Goal: Task Accomplishment & Management: Use online tool/utility

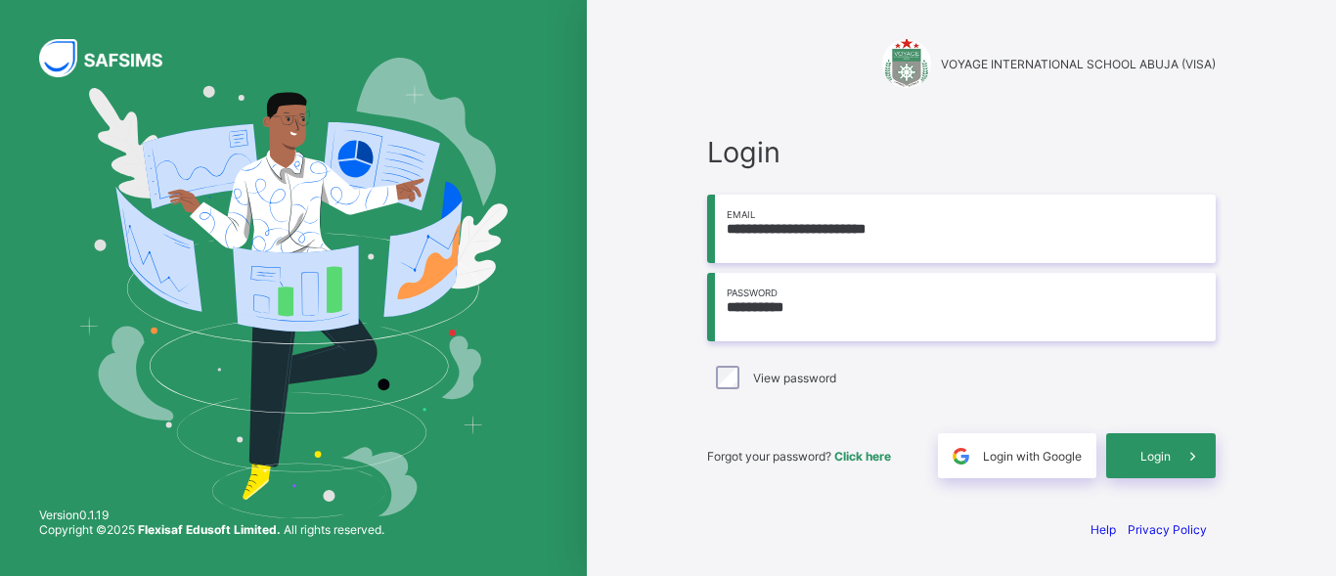
click at [1271, 409] on div "**********" at bounding box center [961, 288] width 749 height 576
click at [1294, 501] on div "**********" at bounding box center [961, 288] width 749 height 576
click at [1177, 458] on span at bounding box center [1193, 455] width 45 height 45
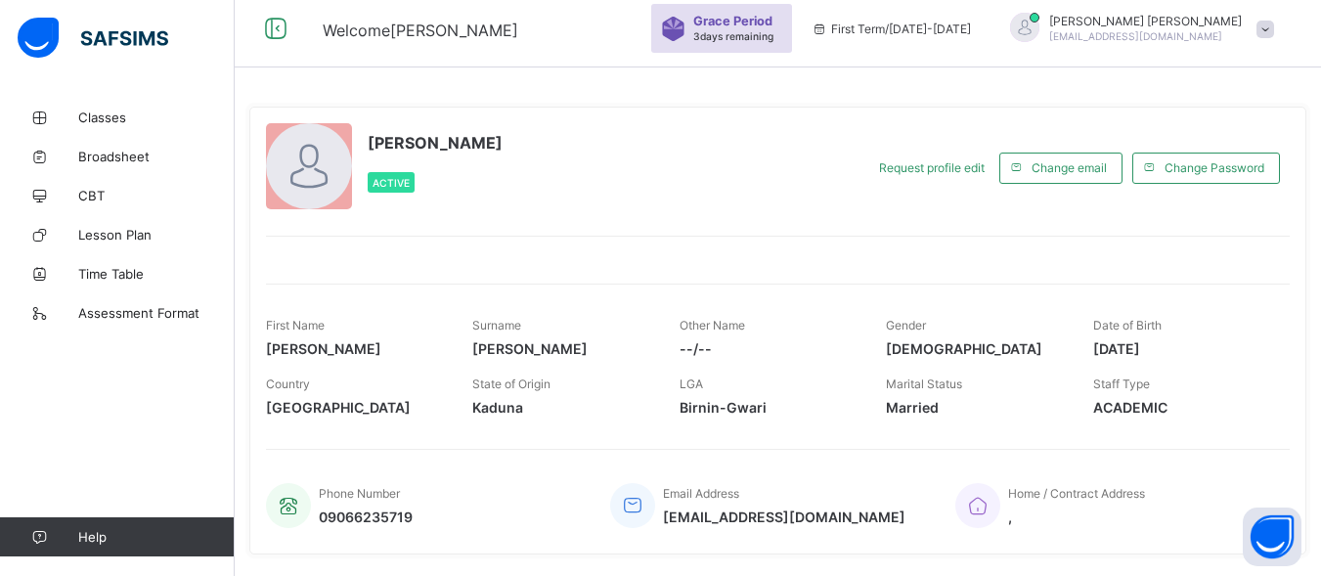
scroll to position [6, 0]
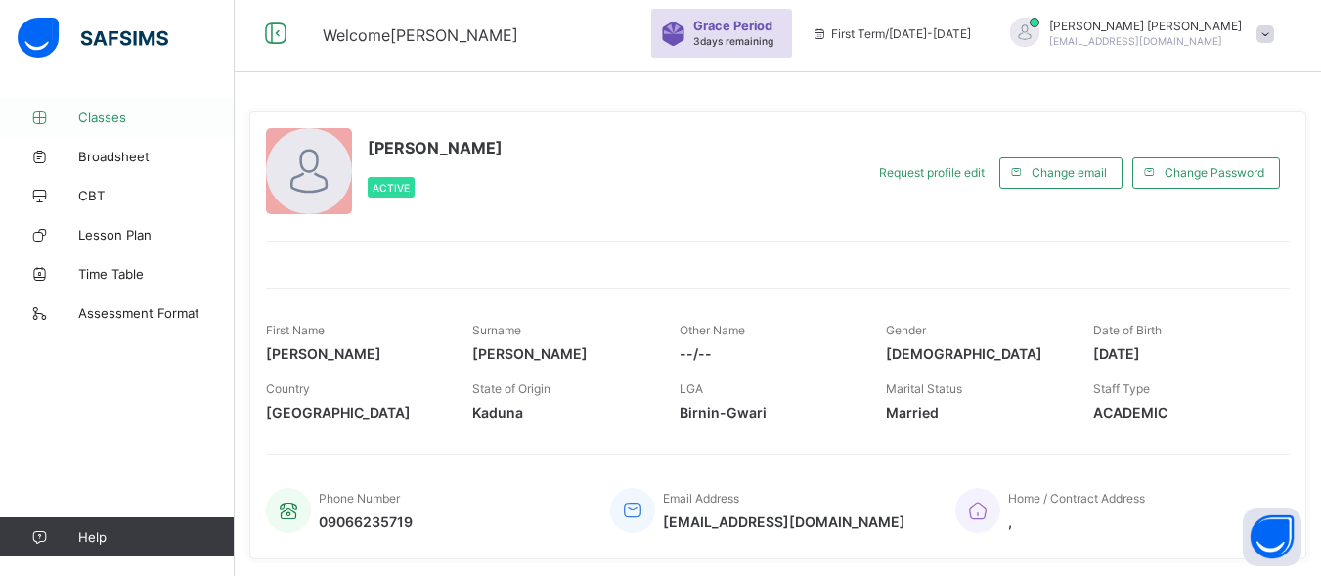
click at [82, 111] on span "Classes" at bounding box center [156, 118] width 156 height 16
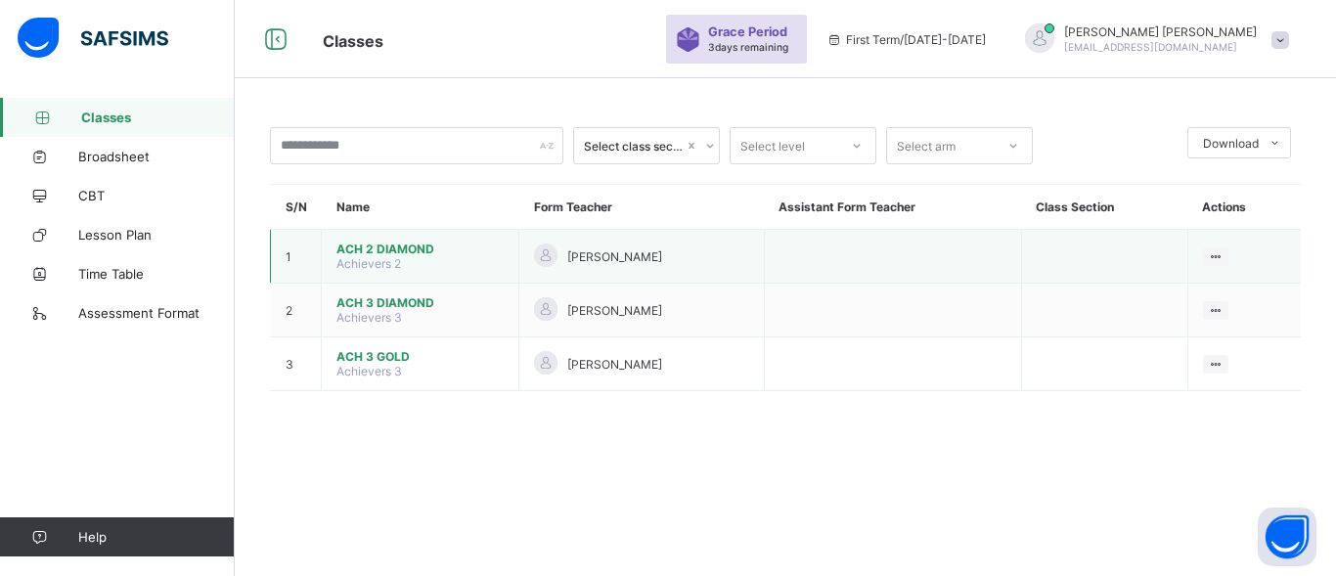
click at [399, 252] on span "ACH 2 DIAMOND" at bounding box center [419, 249] width 167 height 15
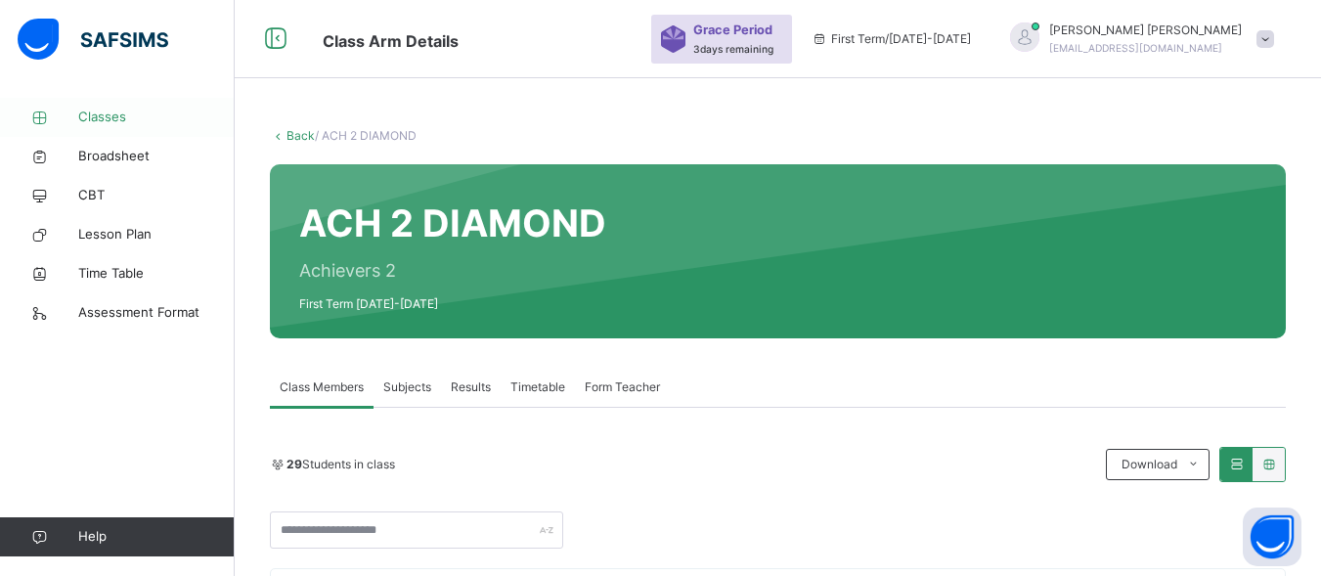
click at [73, 111] on icon at bounding box center [39, 118] width 78 height 15
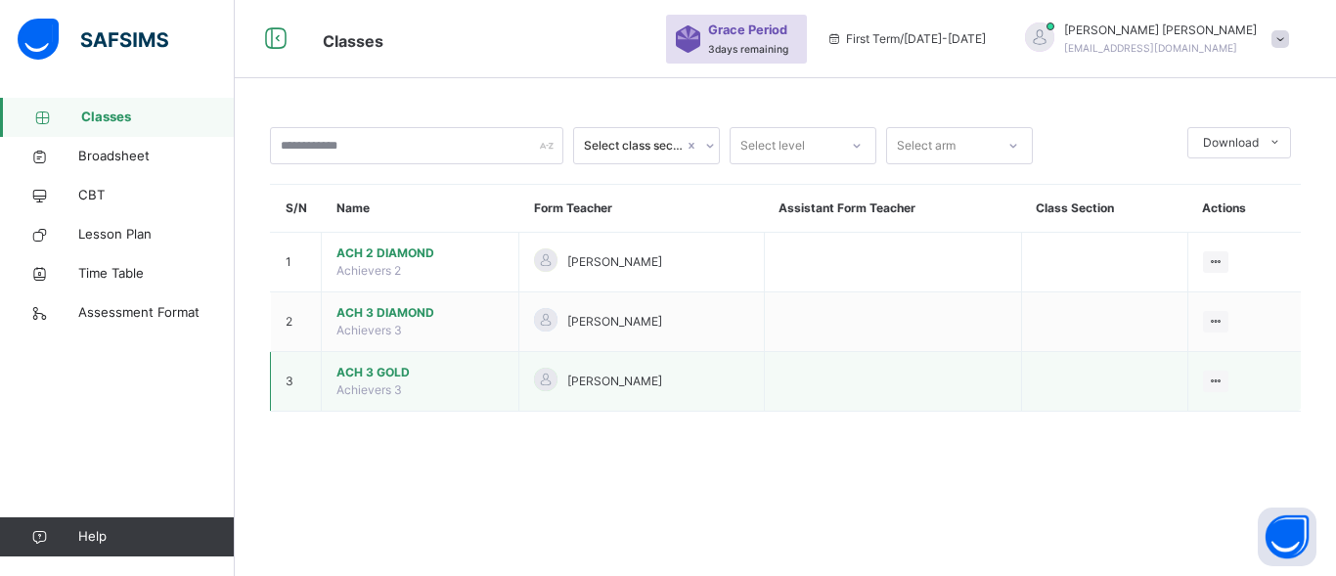
click at [339, 378] on span "ACH 3 GOLD" at bounding box center [419, 373] width 167 height 18
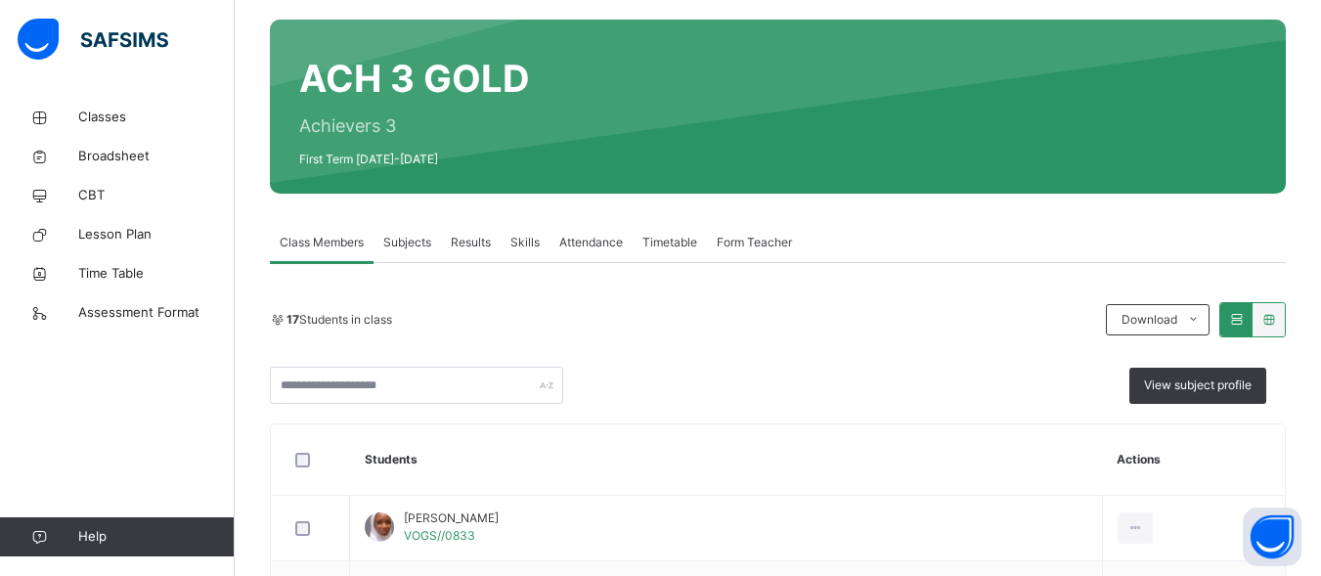
scroll to position [179, 0]
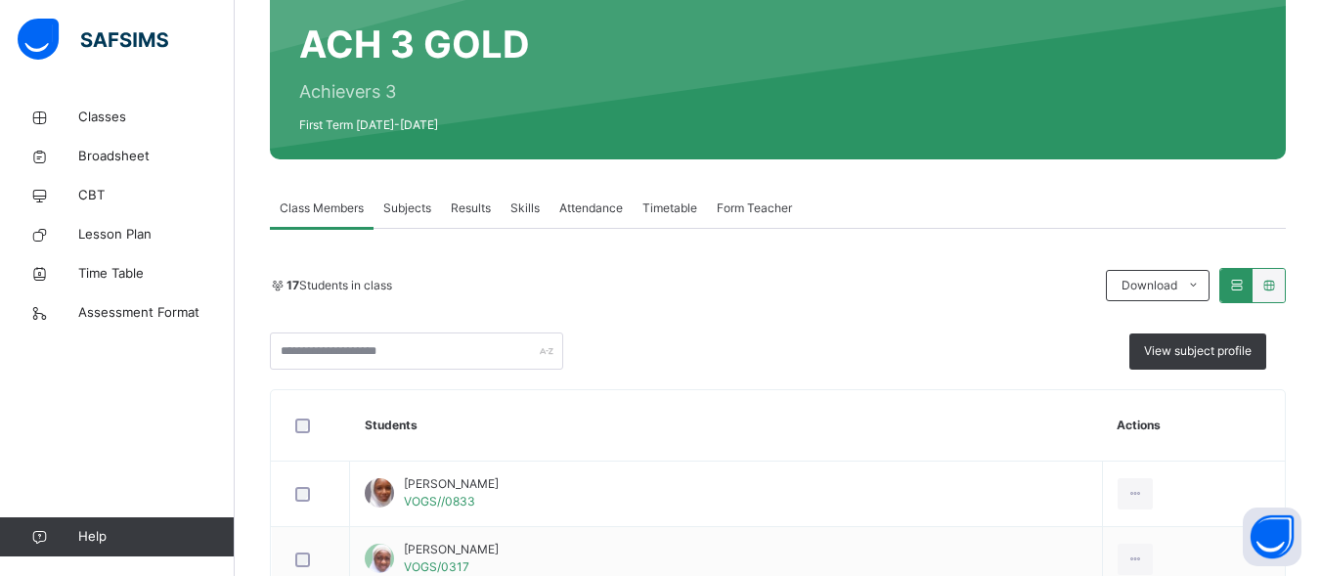
click at [392, 211] on span "Subjects" at bounding box center [407, 209] width 48 height 18
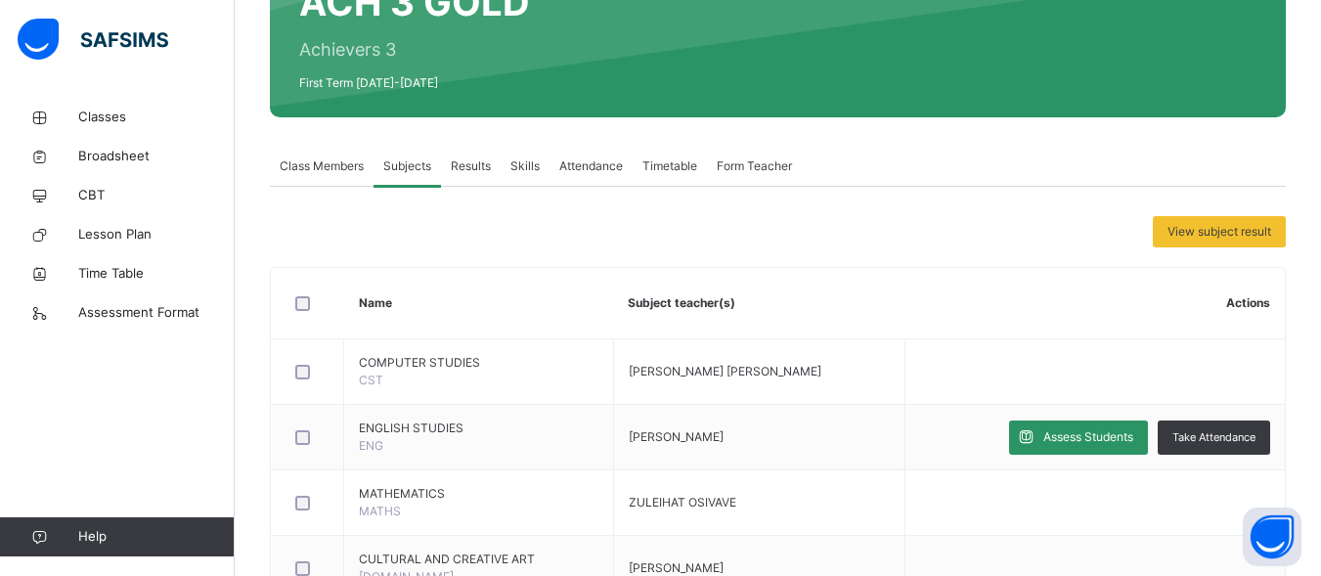
scroll to position [295, 0]
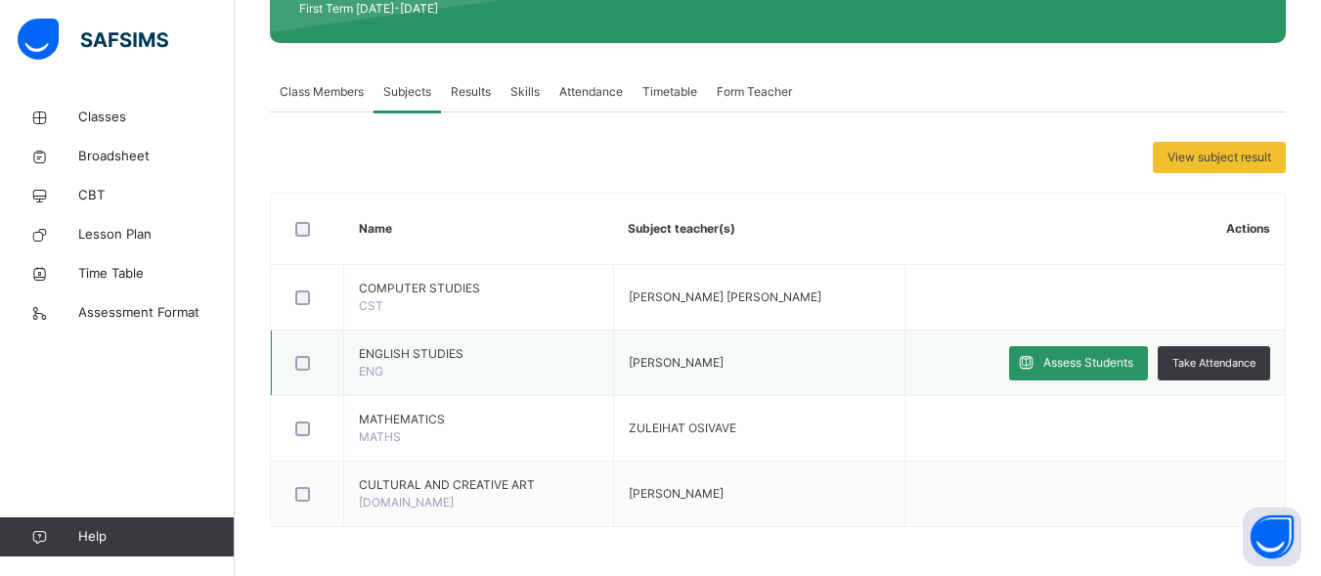
click at [340, 352] on td at bounding box center [308, 364] width 72 height 66
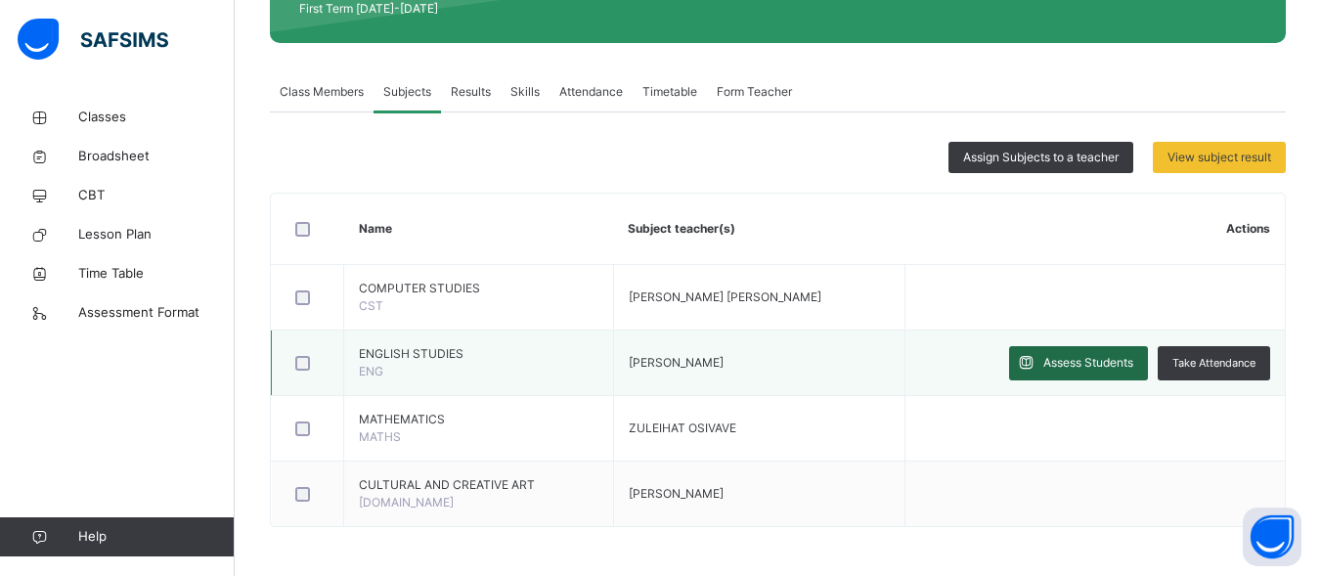
click at [1106, 368] on span "Assess Students" at bounding box center [1089, 363] width 90 height 18
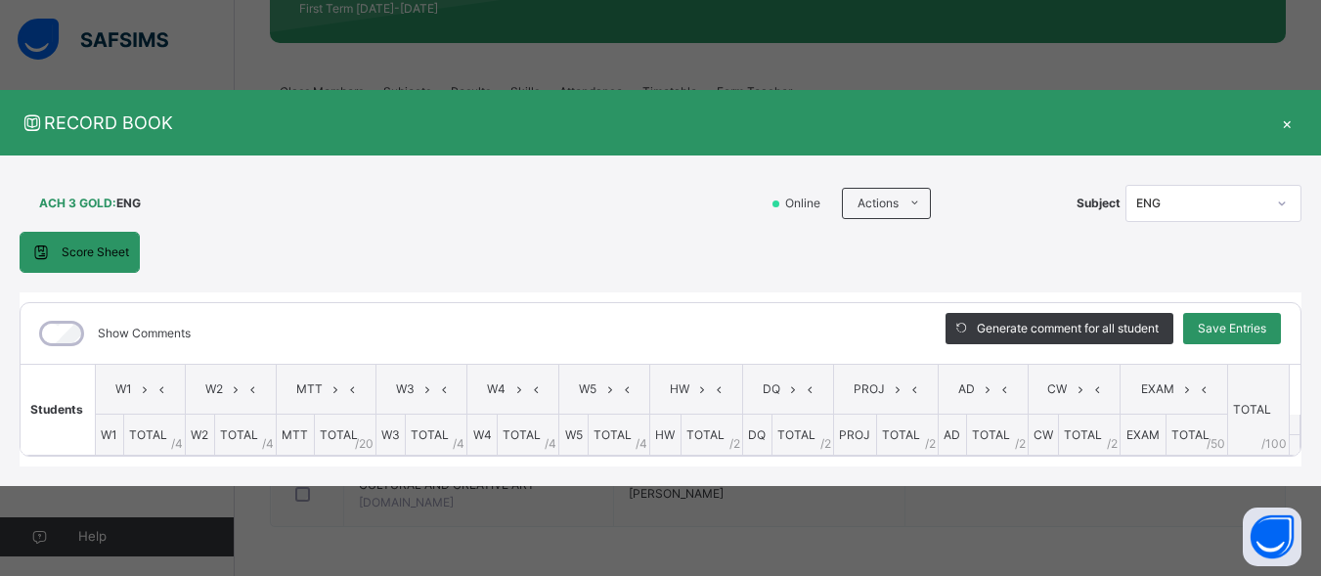
click at [107, 389] on div "W1" at bounding box center [140, 389] width 79 height 29
click at [135, 421] on th "TOTAL / 4" at bounding box center [154, 435] width 62 height 41
click at [914, 229] on ul "Download Empty Score Sheet Upload/map score sheet" at bounding box center [967, 266] width 200 height 74
click at [665, 376] on div "HW" at bounding box center [696, 389] width 82 height 29
click at [1013, 283] on div "Score Sheet Score Sheet Show Comments Generate comment for all student Save Ent…" at bounding box center [661, 349] width 1282 height 235
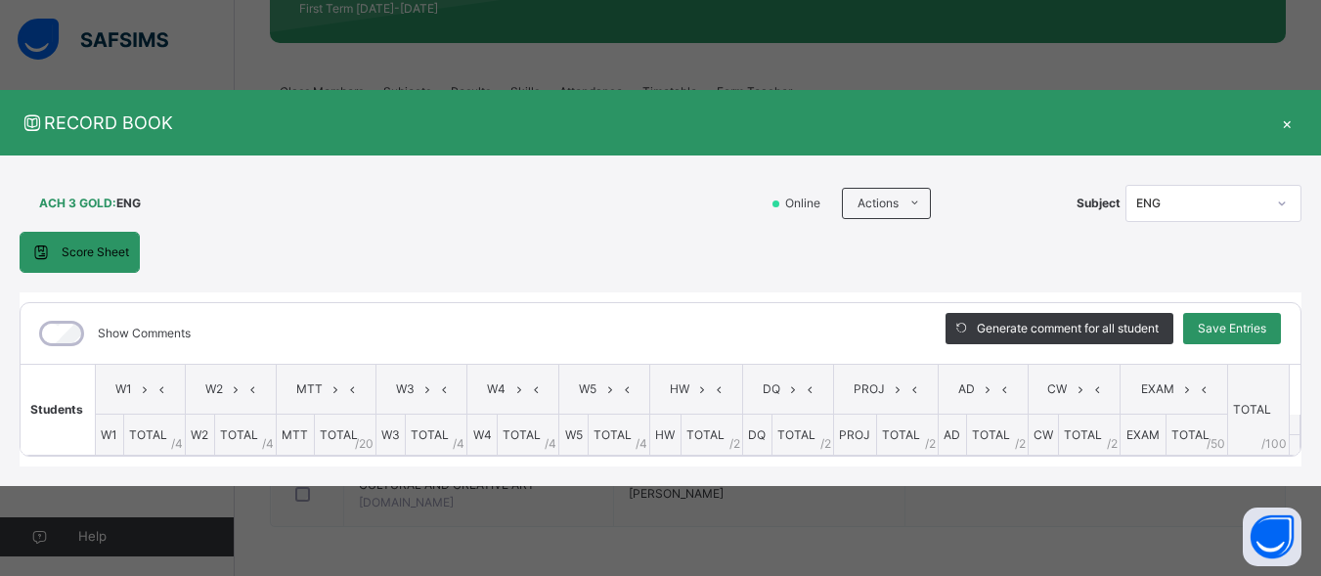
click at [803, 348] on div "Show Comments" at bounding box center [469, 333] width 896 height 61
click at [1231, 333] on span "Save Entries" at bounding box center [1232, 329] width 68 height 18
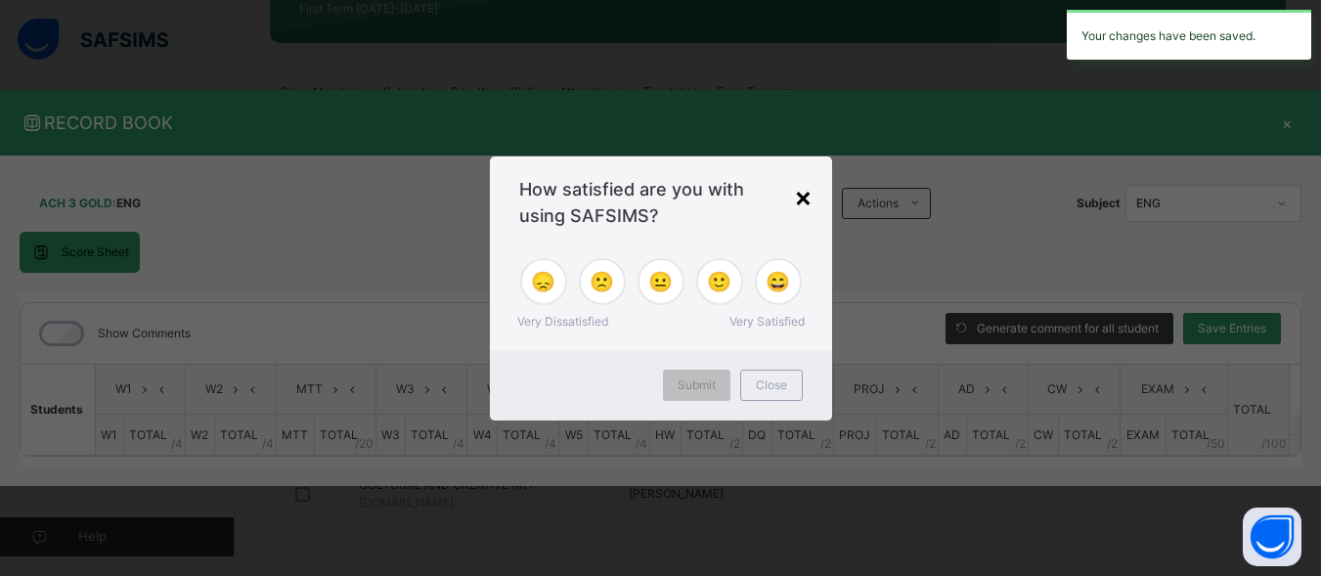
click at [796, 188] on div "×" at bounding box center [803, 196] width 19 height 41
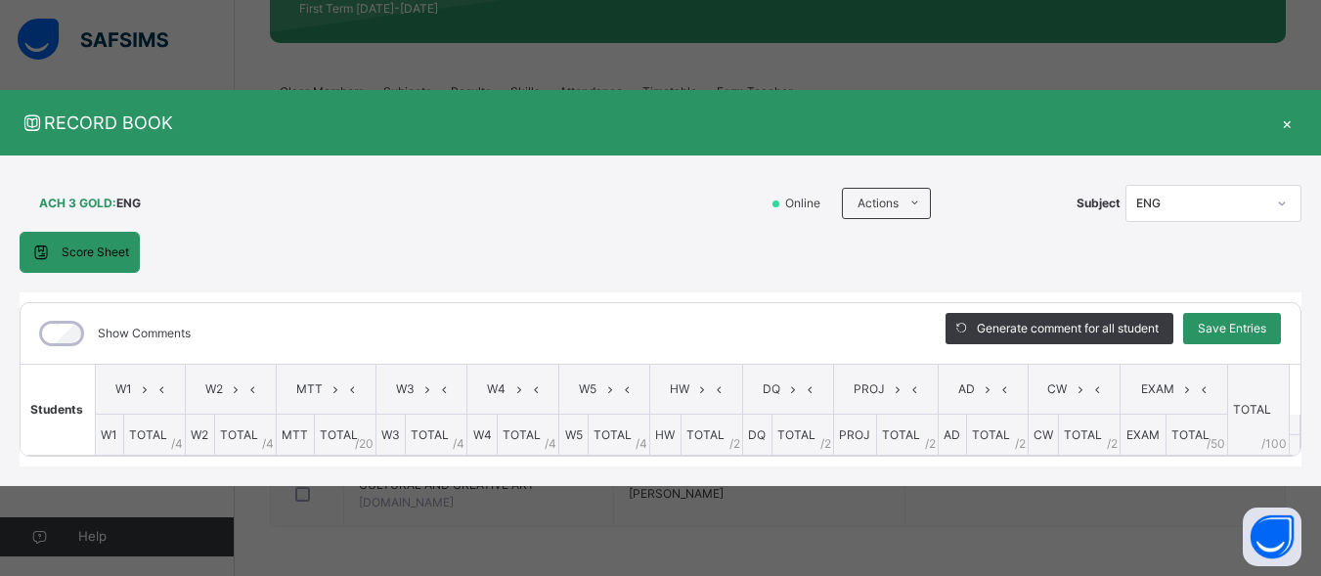
click at [178, 439] on span "/ 4" at bounding box center [177, 444] width 12 height 18
click at [183, 418] on th "TOTAL / 4" at bounding box center [154, 435] width 62 height 41
click at [43, 446] on th "Students" at bounding box center [58, 410] width 75 height 91
click at [74, 409] on span "Students" at bounding box center [56, 409] width 53 height 15
click at [90, 409] on th "Students" at bounding box center [58, 410] width 75 height 91
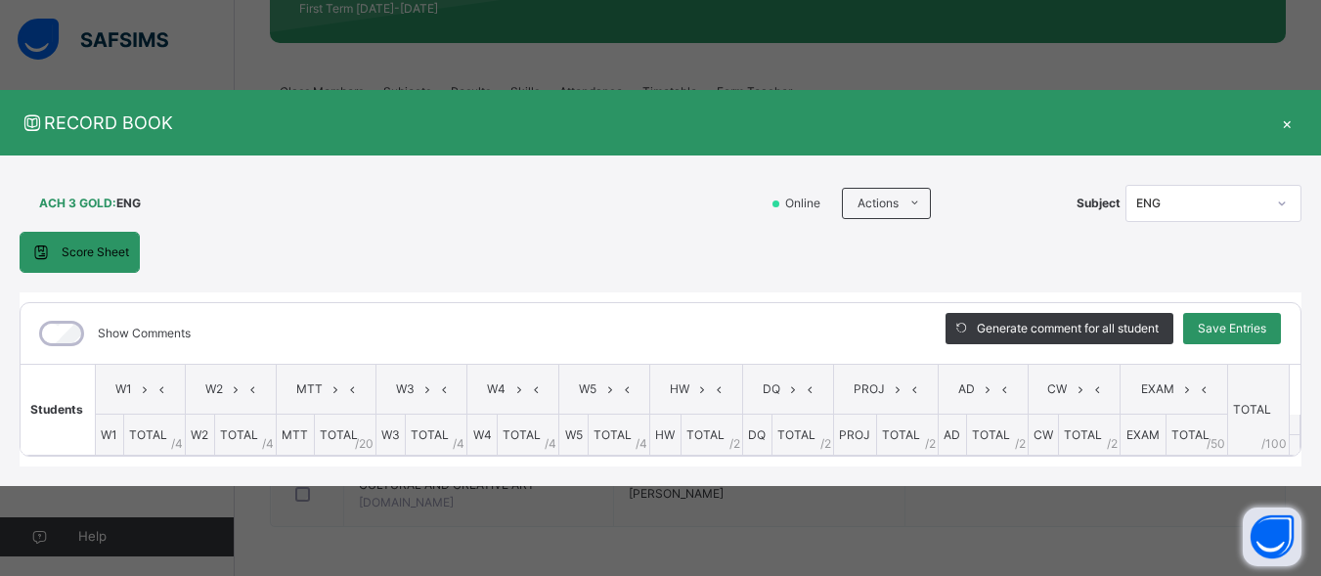
click at [1282, 541] on button "Open asap" at bounding box center [1272, 537] width 59 height 59
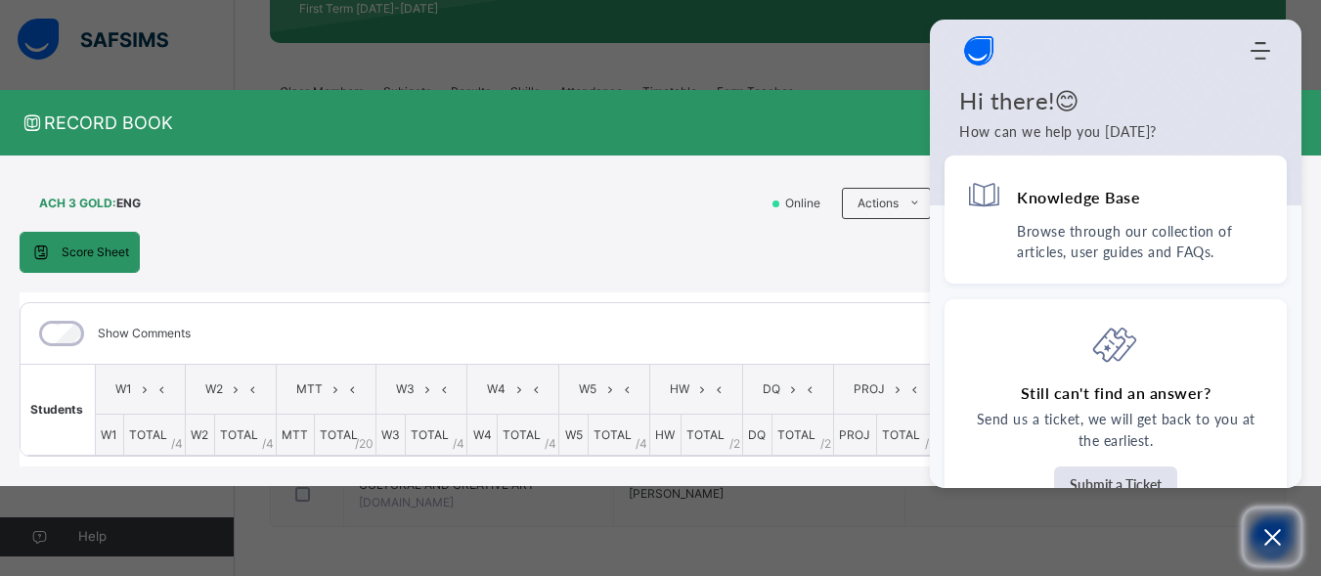
click at [1276, 538] on icon "Open asap" at bounding box center [1273, 537] width 24 height 24
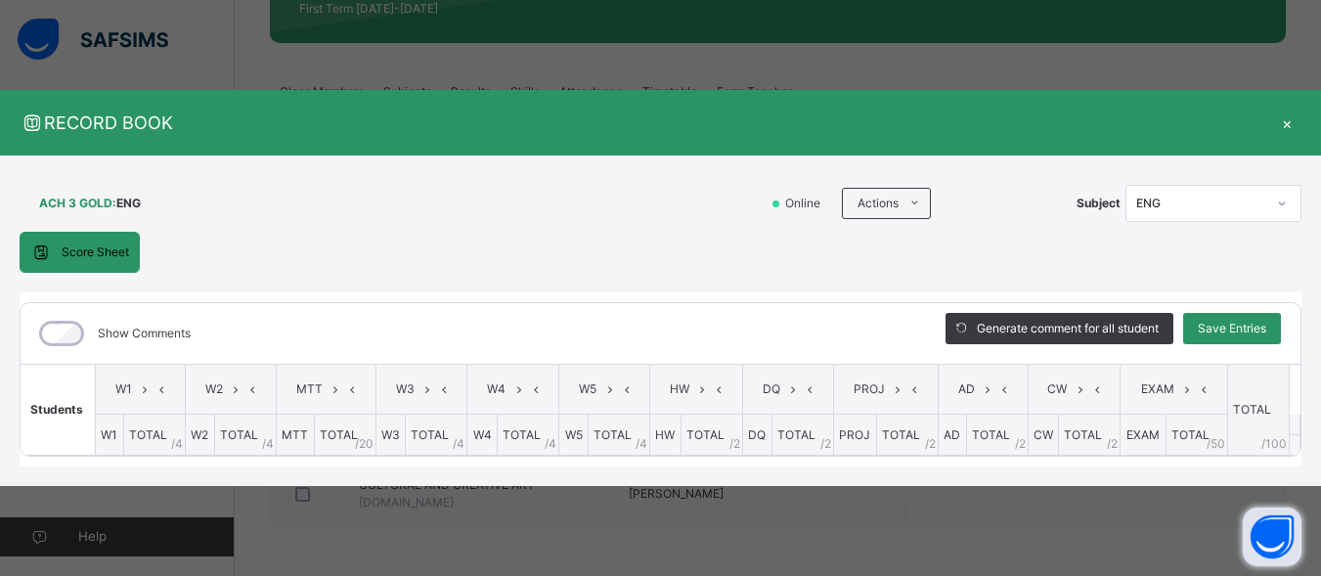
click at [1009, 148] on div "RECORD BOOK ×" at bounding box center [660, 123] width 1321 height 66
click at [1026, 110] on span "RECORD BOOK" at bounding box center [646, 123] width 1253 height 26
click at [877, 348] on div "Show Comments" at bounding box center [469, 333] width 896 height 61
click at [864, 337] on div "Show Comments" at bounding box center [469, 333] width 896 height 61
click at [1283, 129] on div "×" at bounding box center [1286, 123] width 29 height 26
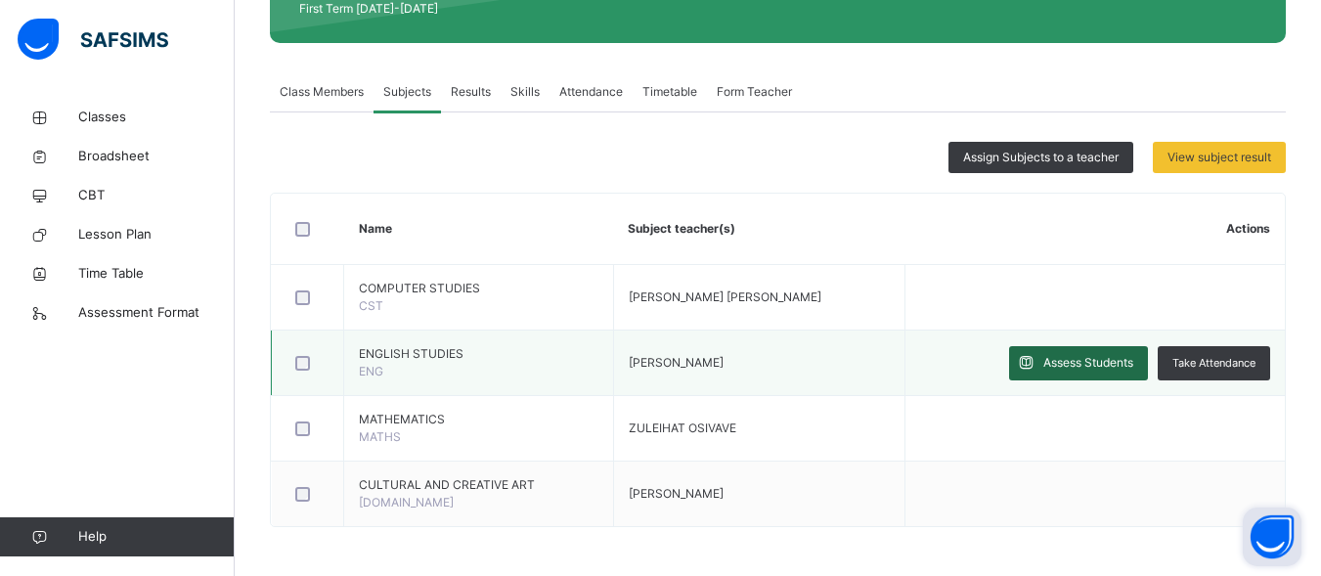
click at [1110, 377] on div "Assess Students" at bounding box center [1078, 363] width 139 height 34
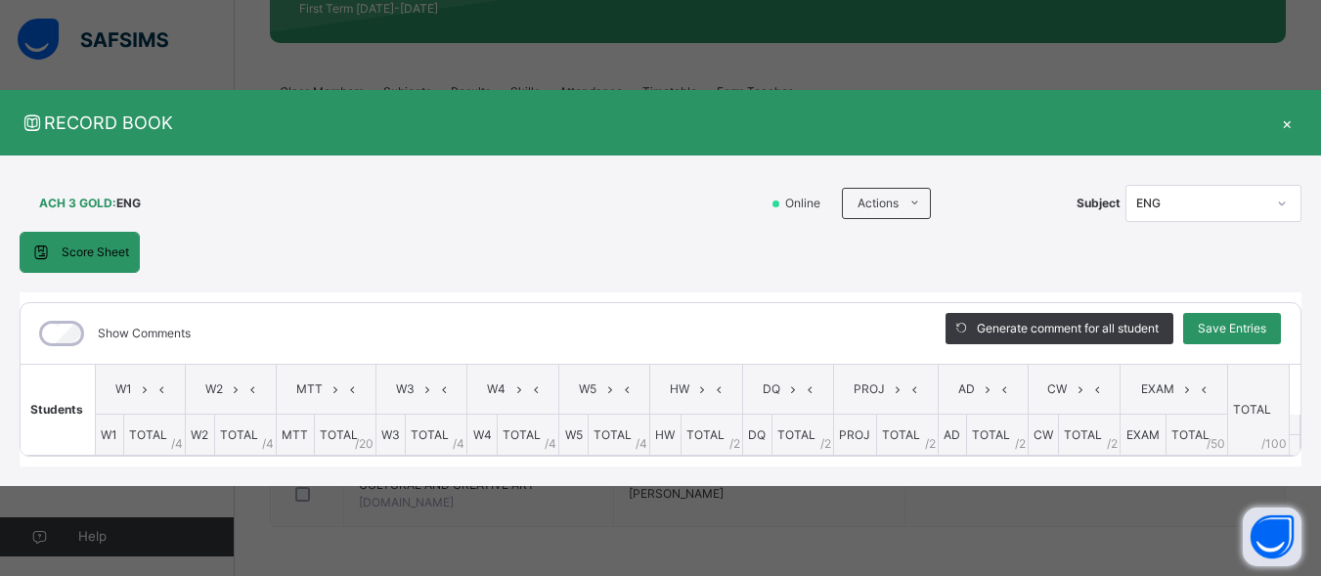
click at [39, 395] on th "Students" at bounding box center [58, 410] width 75 height 91
click at [999, 273] on div "Score Sheet Score Sheet Show Comments Generate comment for all student Save Ent…" at bounding box center [661, 349] width 1282 height 235
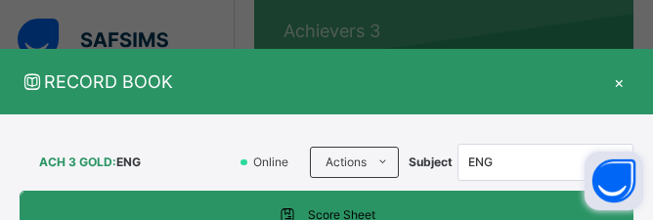
click at [546, 74] on span "RECORD BOOK" at bounding box center [312, 81] width 585 height 26
click at [514, 94] on span "RECORD BOOK" at bounding box center [312, 81] width 585 height 26
click at [501, 96] on div "RECORD BOOK ×" at bounding box center [326, 82] width 653 height 66
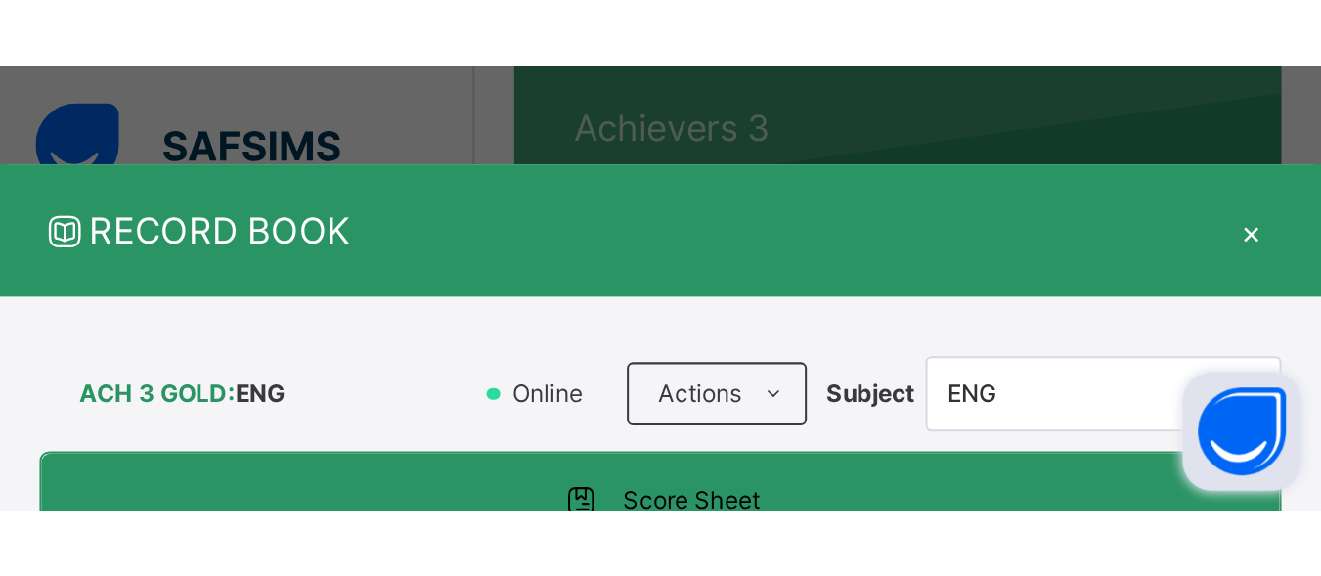
scroll to position [0, 4]
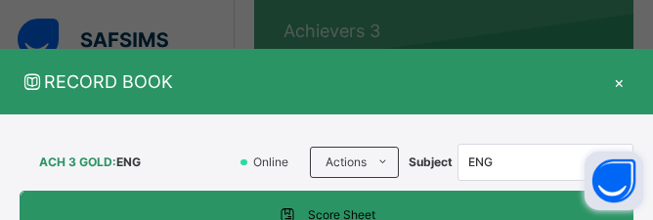
click at [537, 9] on div "RECORD BOOK × ACH 3 GOLD : ENG Online Actions Download Empty Score Sheet Upload…" at bounding box center [326, 110] width 653 height 220
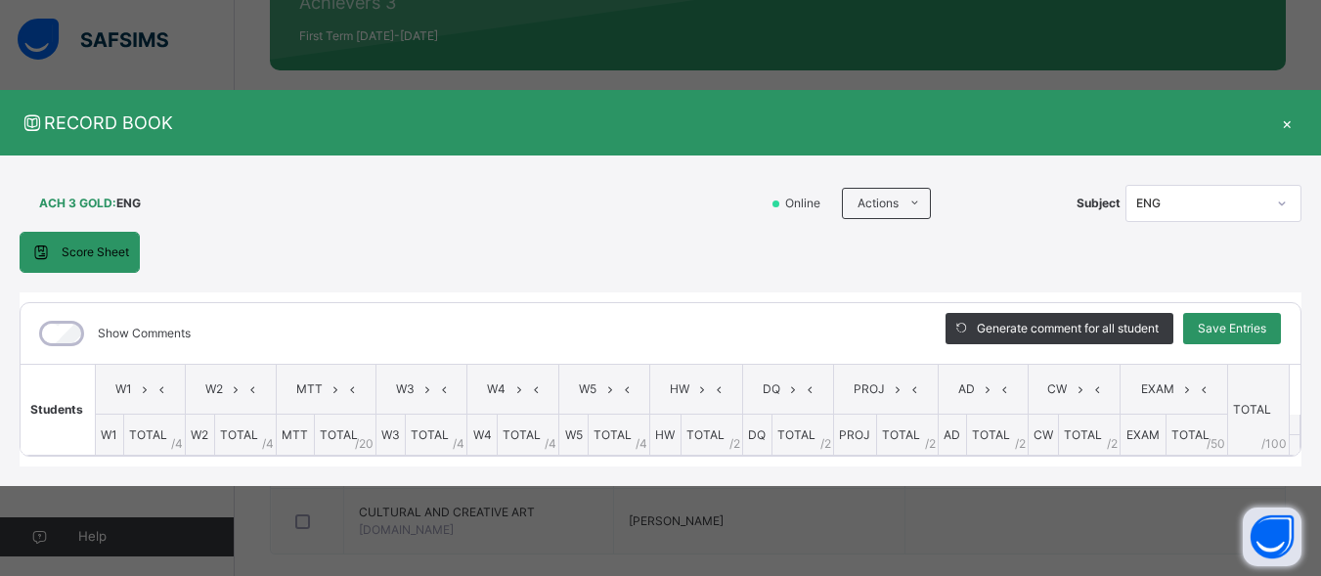
scroll to position [263, 0]
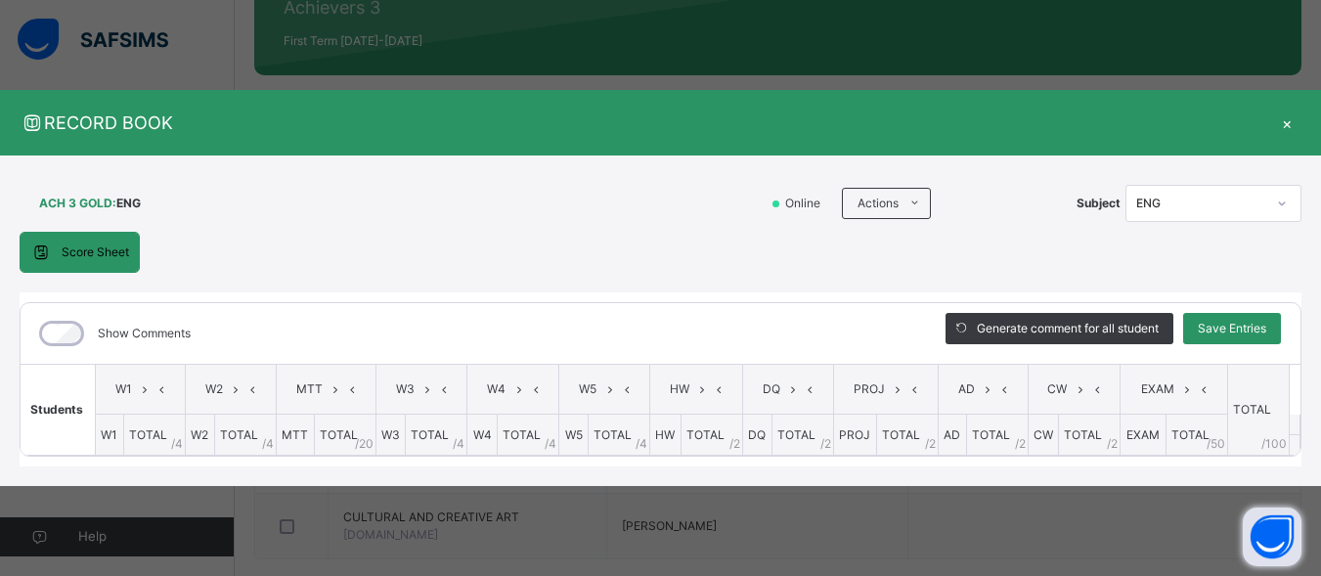
click at [577, 29] on div "RECORD BOOK × ACH 3 GOLD : ENG Online Actions Download Empty Score Sheet Upload…" at bounding box center [660, 288] width 1321 height 576
click at [1300, 128] on div "×" at bounding box center [1286, 123] width 29 height 26
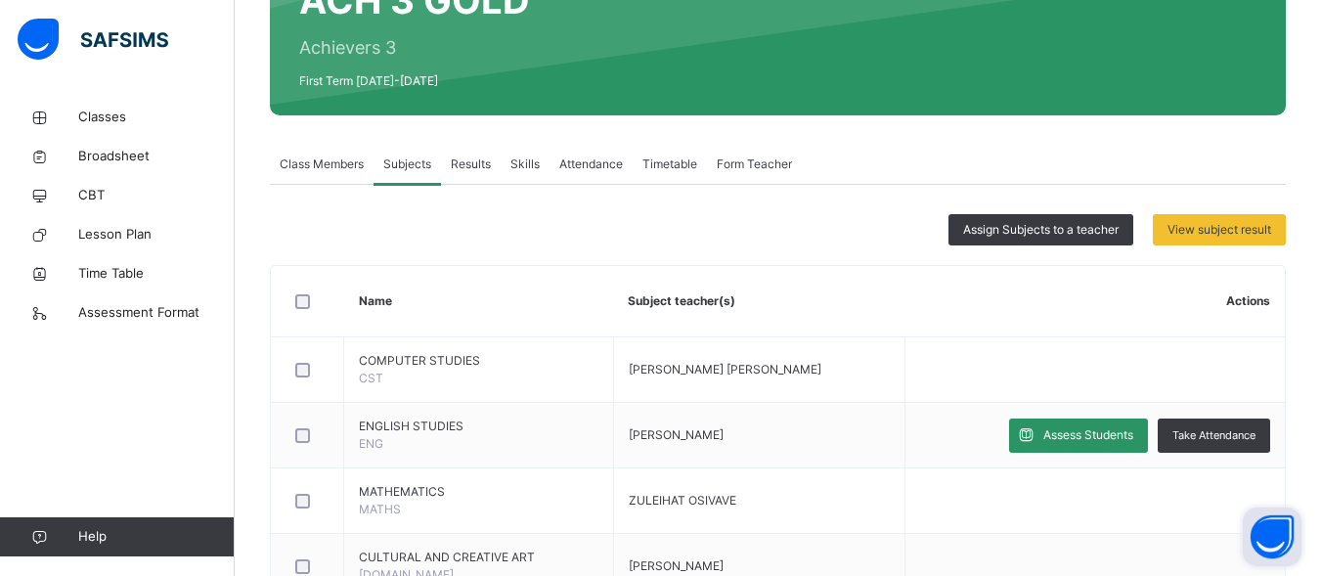
scroll to position [213, 0]
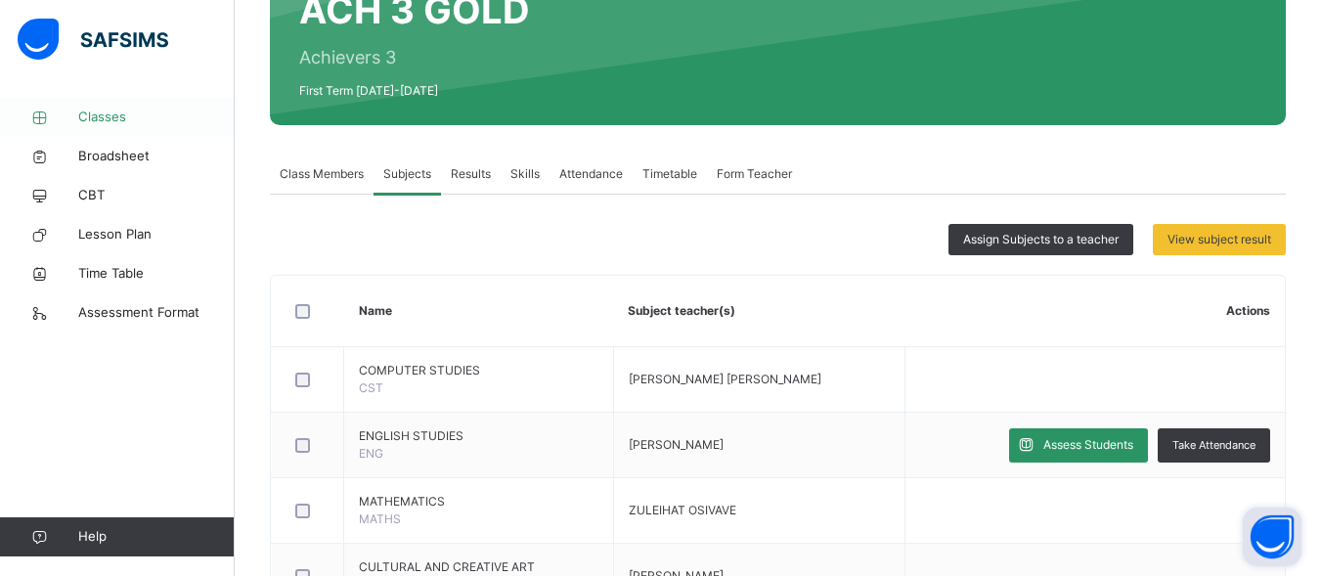
click at [93, 102] on link "Classes" at bounding box center [117, 117] width 235 height 39
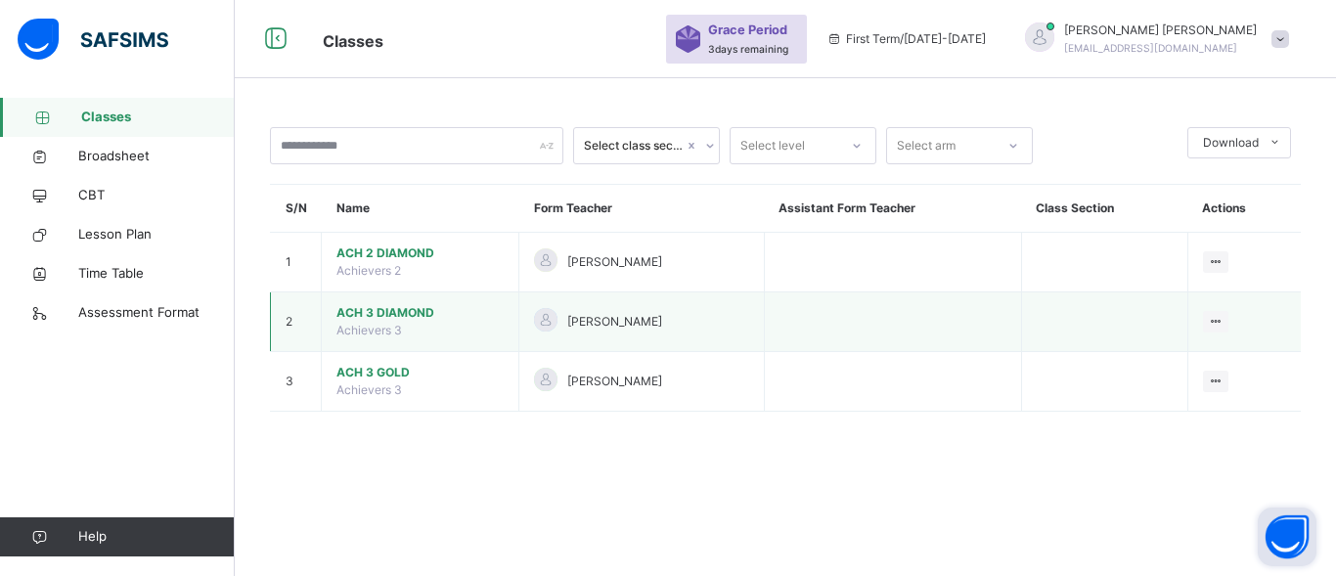
click at [372, 318] on span "ACH 3 DIAMOND" at bounding box center [419, 313] width 167 height 18
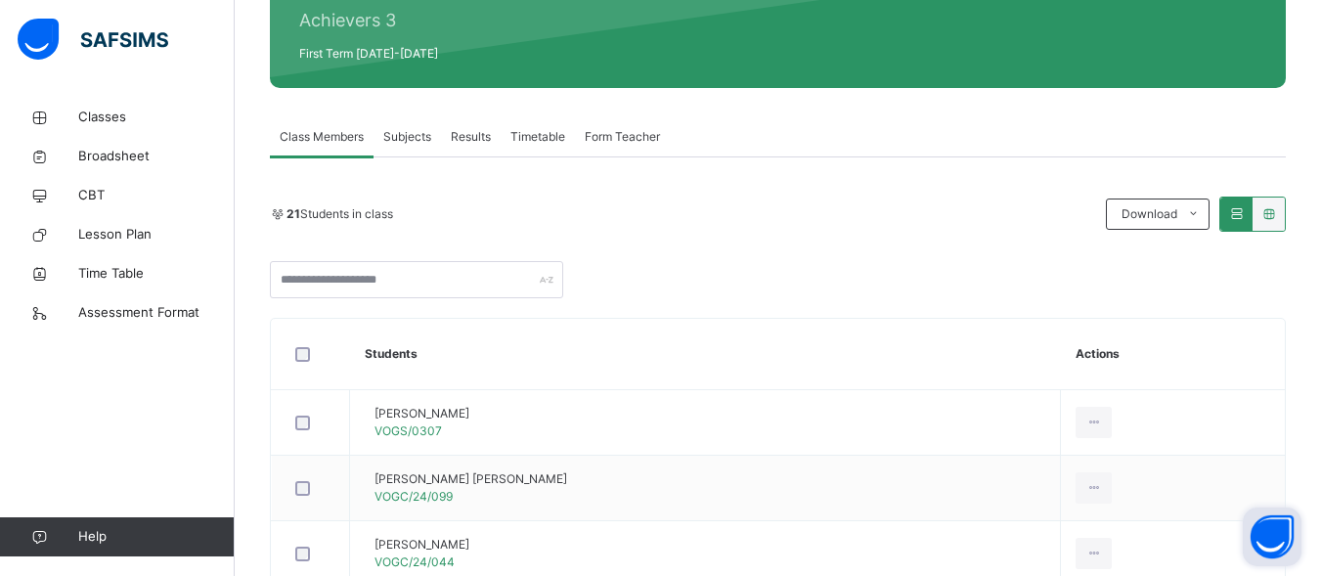
scroll to position [156, 0]
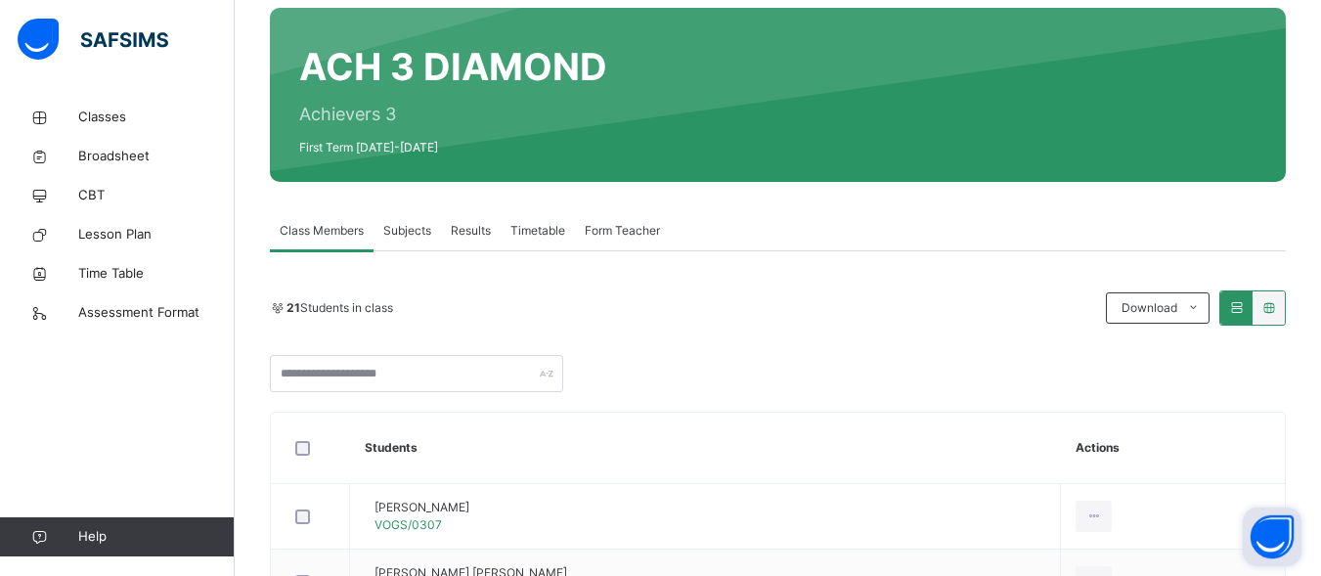
click at [389, 232] on span "Subjects" at bounding box center [407, 231] width 48 height 18
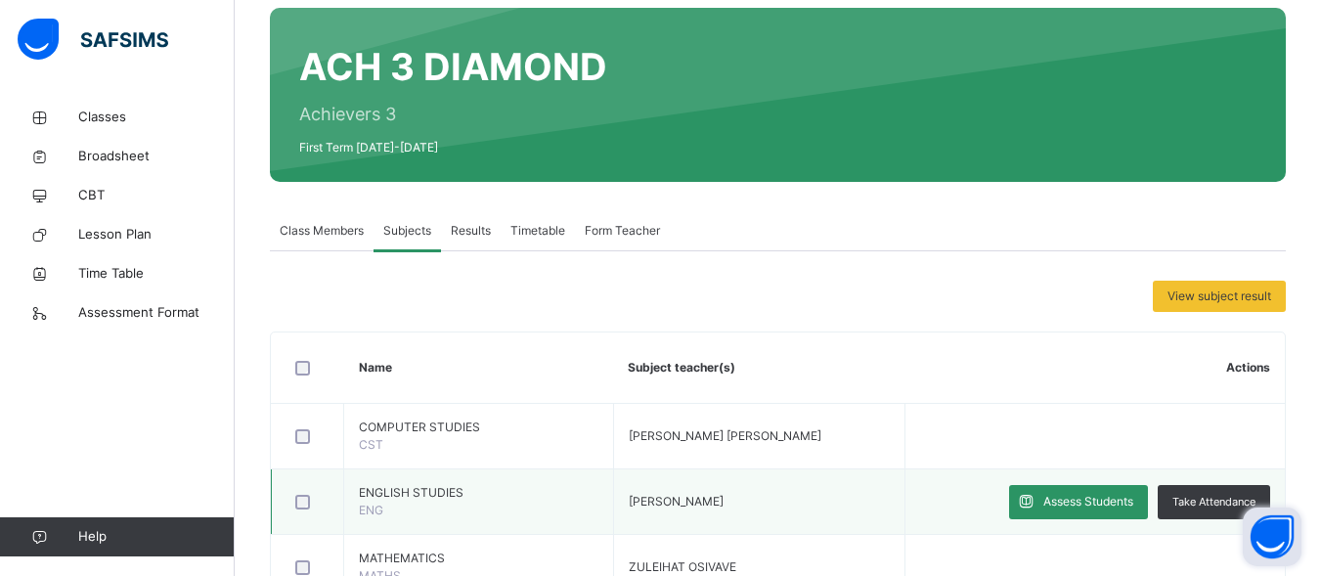
click at [289, 503] on div at bounding box center [308, 501] width 42 height 41
click at [290, 500] on div at bounding box center [308, 501] width 42 height 41
click at [289, 496] on div at bounding box center [308, 501] width 42 height 41
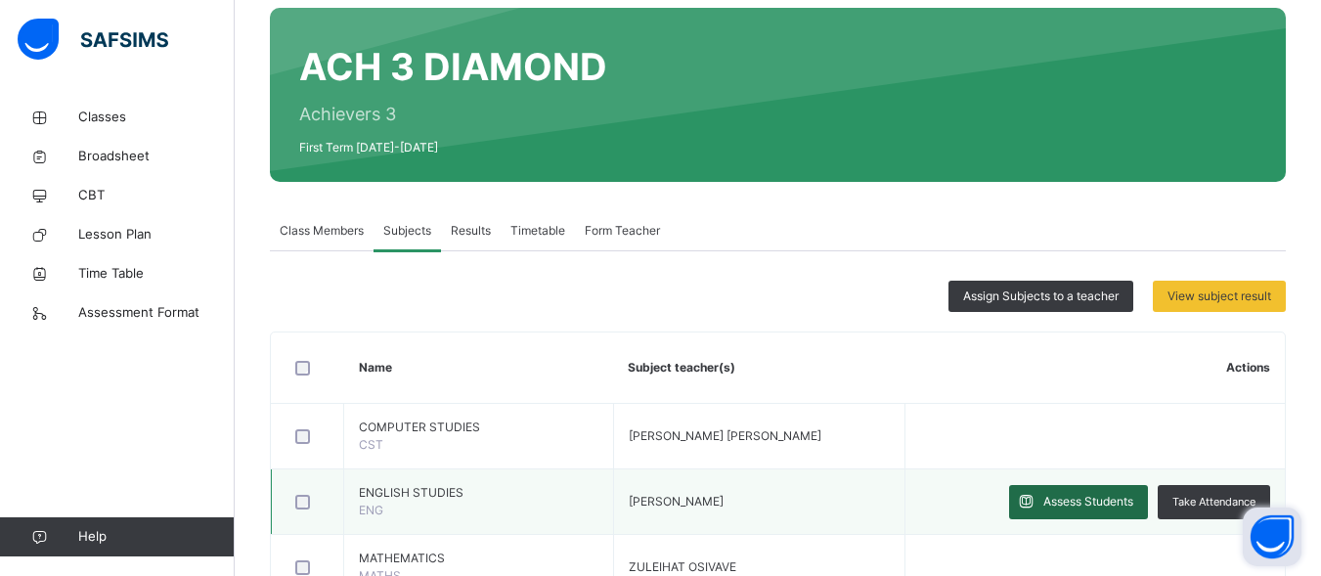
click at [1092, 509] on span "Assess Students" at bounding box center [1089, 502] width 90 height 18
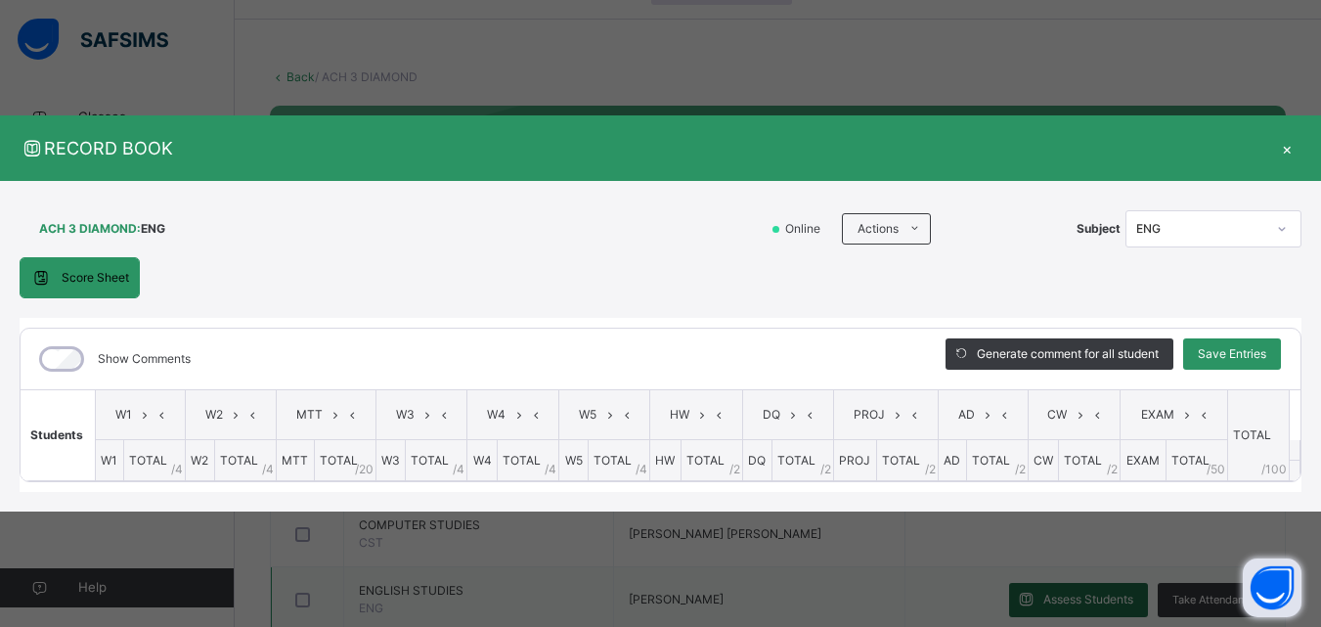
scroll to position [0, 0]
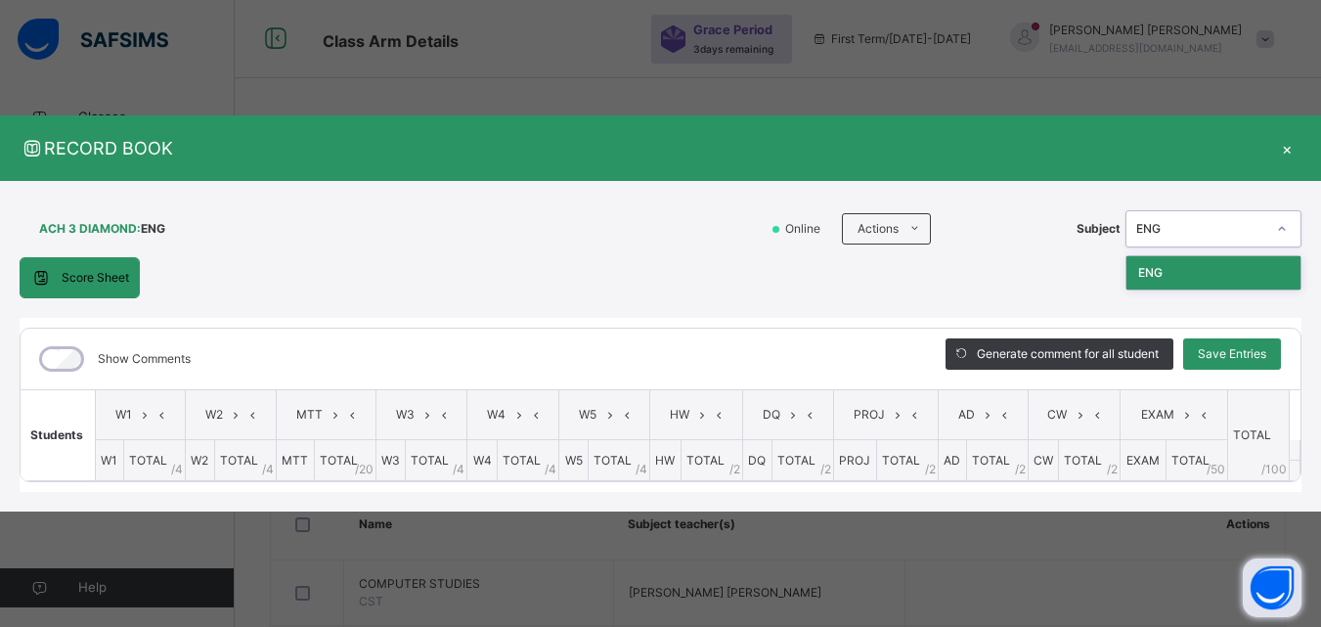
click at [1152, 328] on div "Show Comments Generate comment for all student Save Entries Class Level: ACH 3 …" at bounding box center [661, 405] width 1282 height 155
click at [909, 301] on div "Score Sheet Score Sheet Show Comments Generate comment for all student Save Ent…" at bounding box center [661, 374] width 1282 height 235
click at [894, 305] on div "Score Sheet Score Sheet Show Comments Generate comment for all student Save Ent…" at bounding box center [661, 374] width 1282 height 235
click at [1288, 157] on div "×" at bounding box center [1286, 148] width 29 height 26
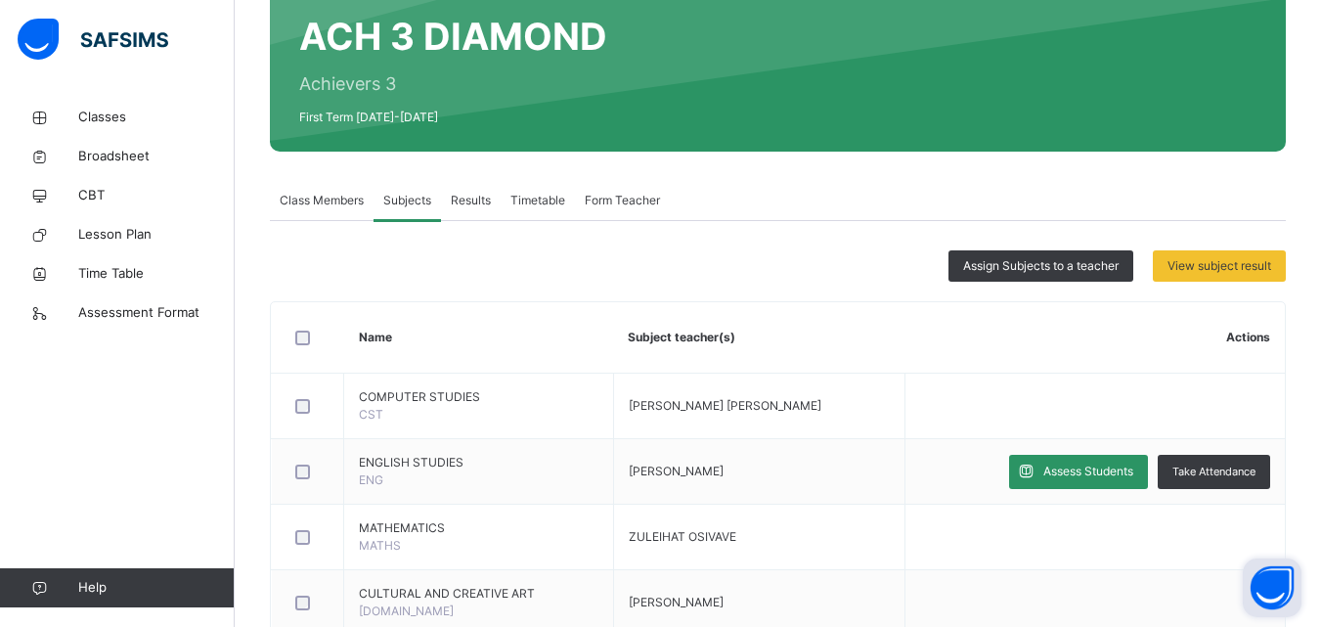
scroll to position [192, 0]
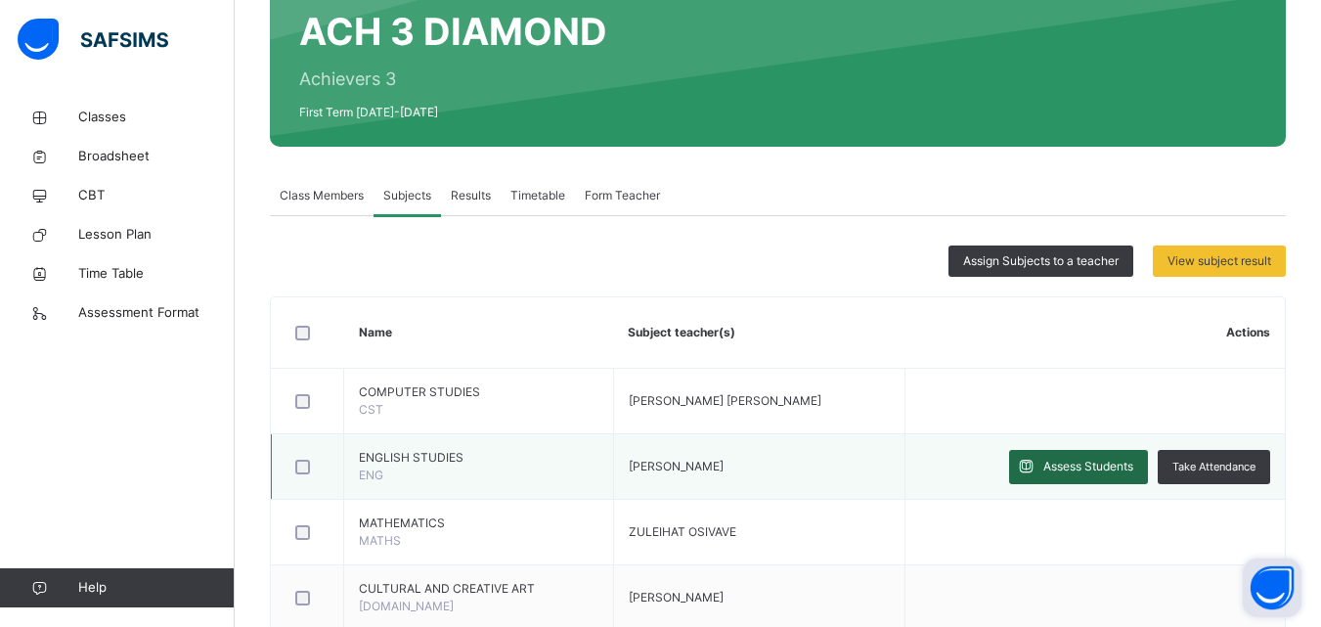
click at [1111, 464] on span "Assess Students" at bounding box center [1089, 467] width 90 height 18
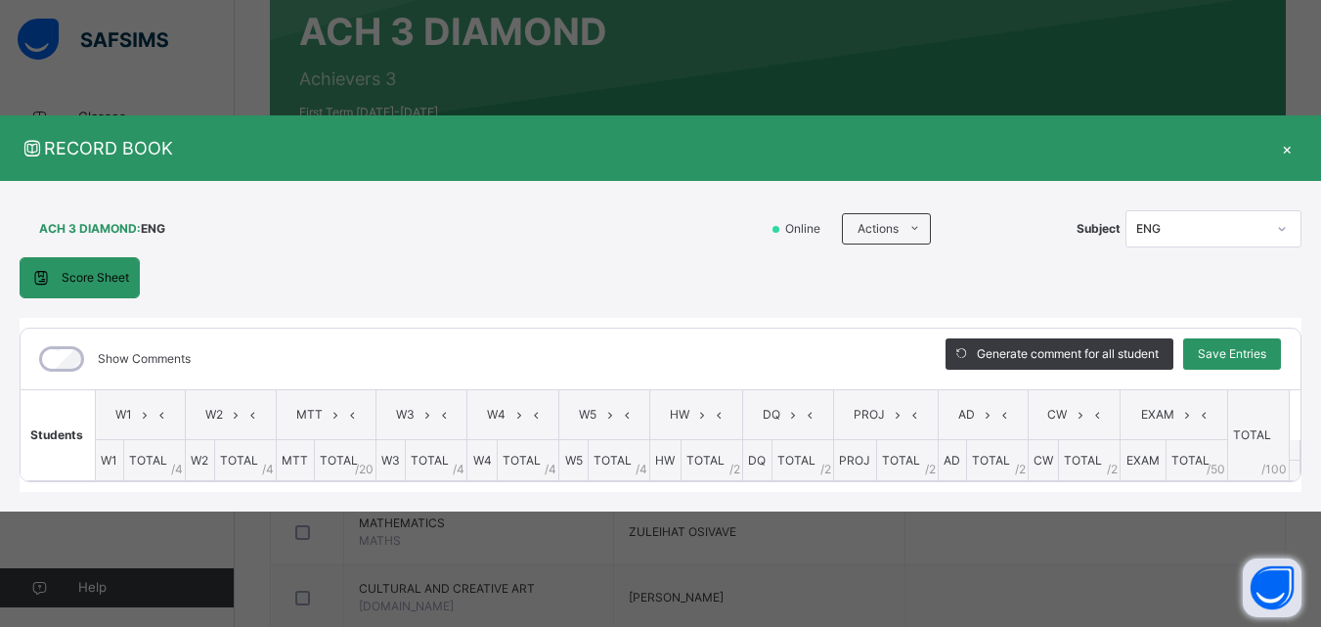
click at [1290, 157] on div "×" at bounding box center [1286, 148] width 29 height 26
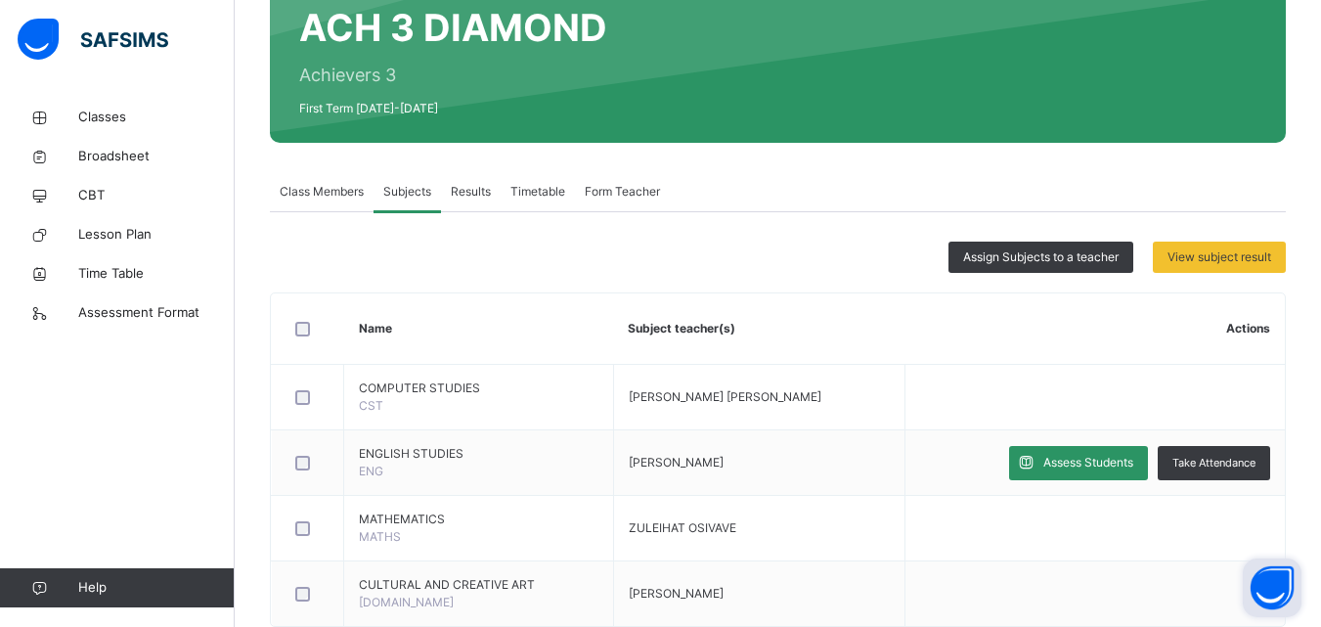
scroll to position [163, 0]
